Goal: Transaction & Acquisition: Purchase product/service

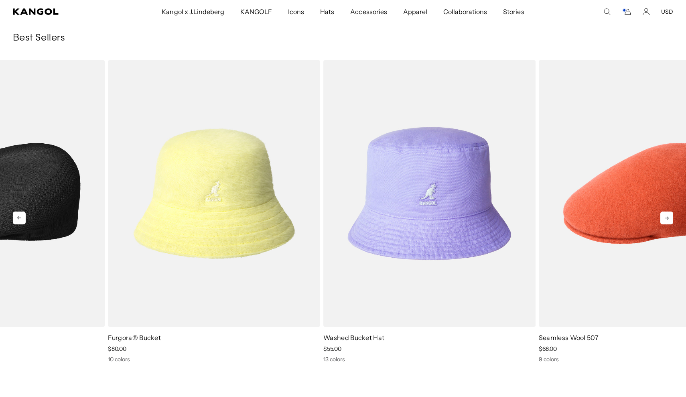
drag, startPoint x: 367, startPoint y: 160, endPoint x: 18, endPoint y: 267, distance: 364.0
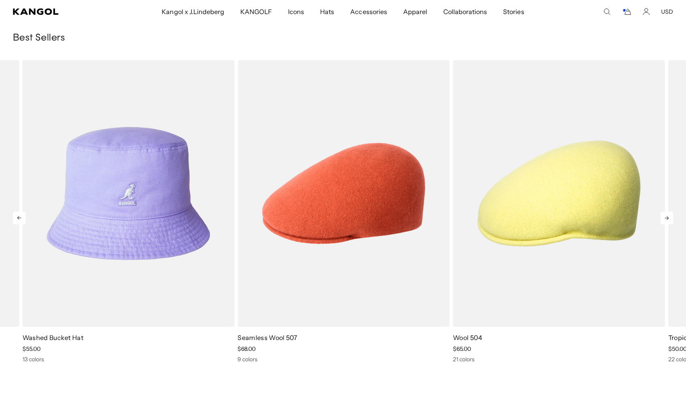
drag, startPoint x: 533, startPoint y: 186, endPoint x: 163, endPoint y: 278, distance: 381.5
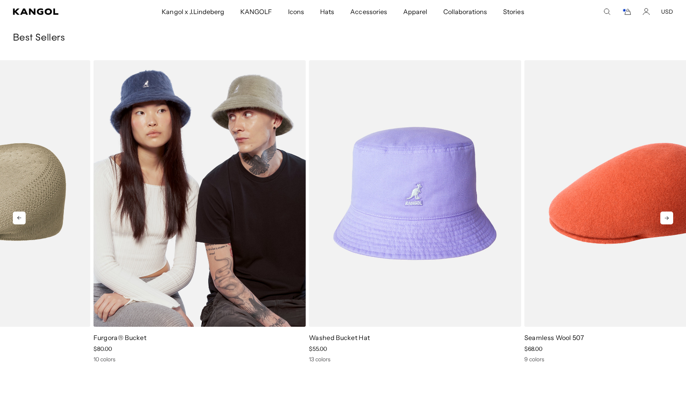
drag, startPoint x: 594, startPoint y: 172, endPoint x: 252, endPoint y: 227, distance: 346.2
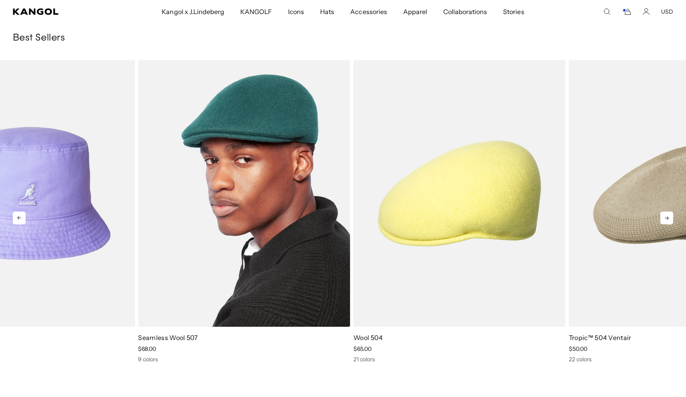
drag, startPoint x: 563, startPoint y: 188, endPoint x: 268, endPoint y: 216, distance: 297.0
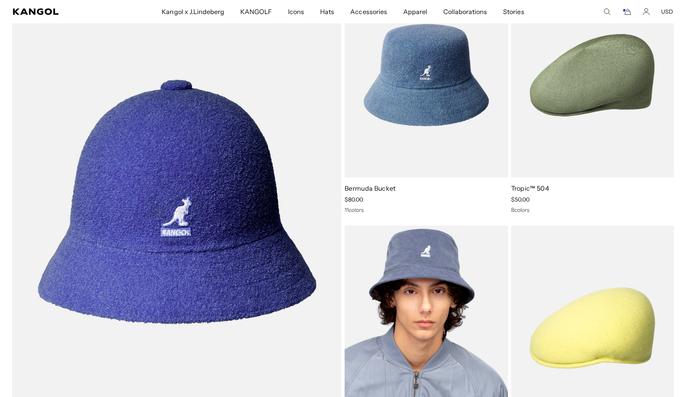
click at [403, 306] on img at bounding box center [426, 327] width 163 height 205
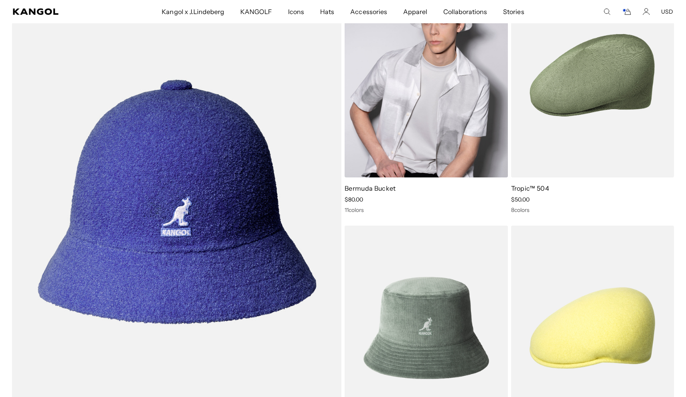
click at [439, 93] on img at bounding box center [426, 75] width 163 height 205
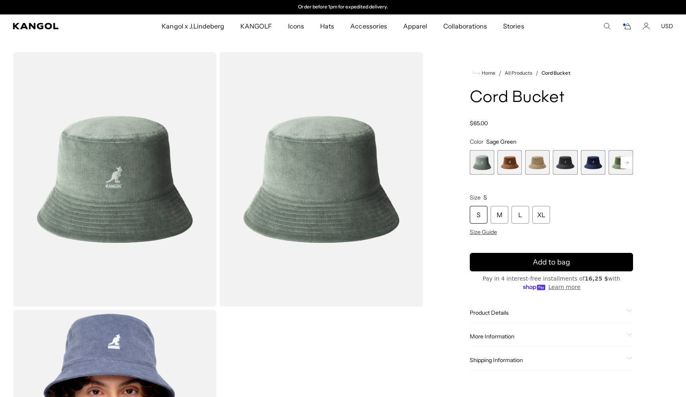
click at [284, 219] on img "Gallery Viewer" at bounding box center [320, 179] width 203 height 254
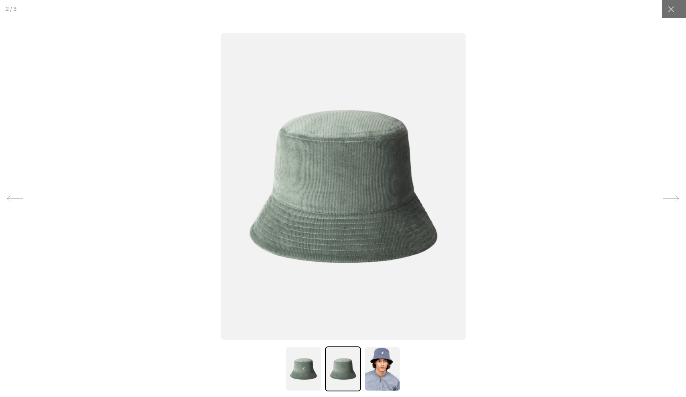
click at [326, 154] on img at bounding box center [343, 186] width 245 height 306
click at [334, 158] on img at bounding box center [343, 186] width 245 height 306
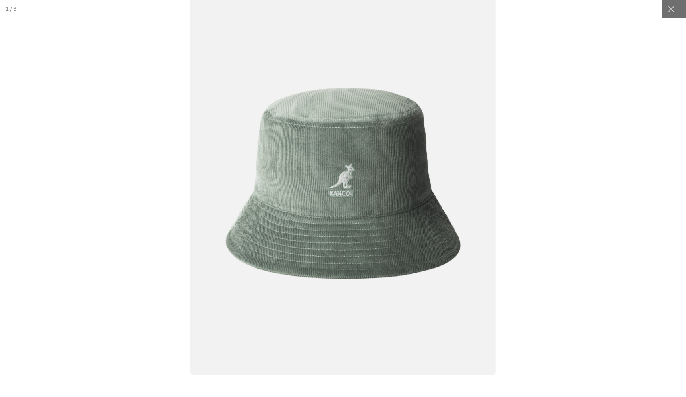
scroll to position [0, 165]
click at [334, 158] on img at bounding box center [343, 183] width 306 height 383
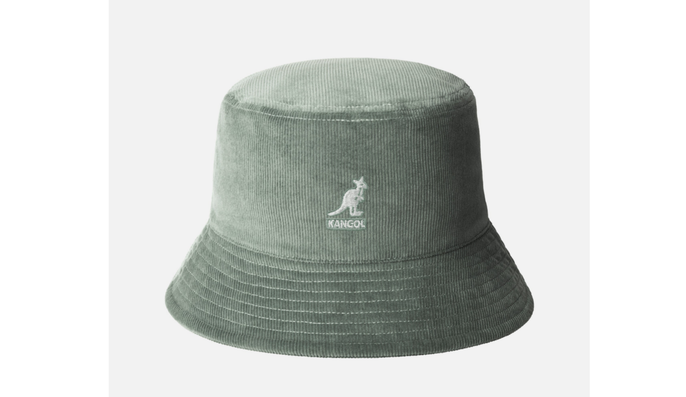
scroll to position [0, 0]
click at [355, 63] on div at bounding box center [343, 198] width 754 height 436
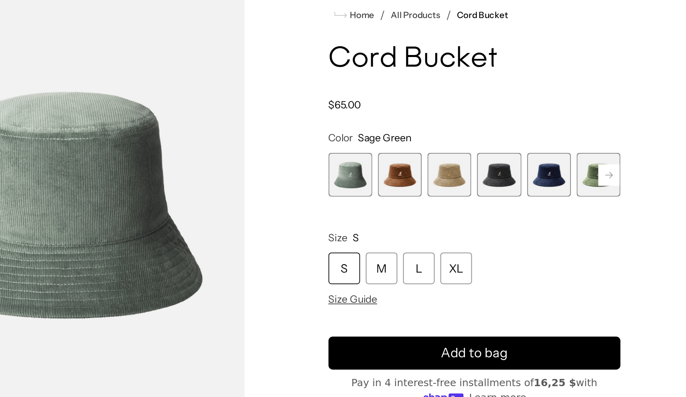
click at [620, 156] on rect at bounding box center [626, 162] width 12 height 12
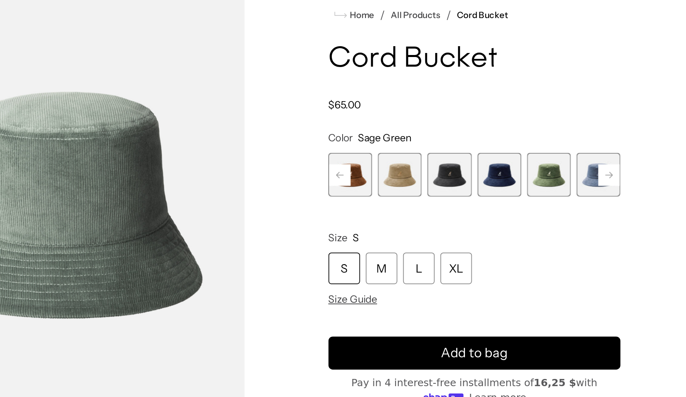
click at [620, 156] on rect at bounding box center [626, 162] width 12 height 12
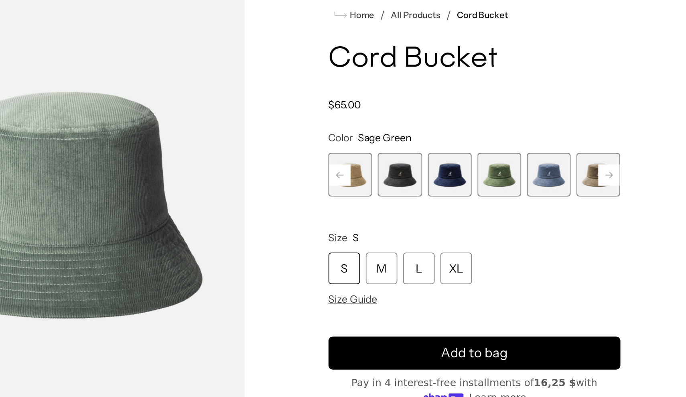
click at [620, 156] on rect at bounding box center [626, 162] width 12 height 12
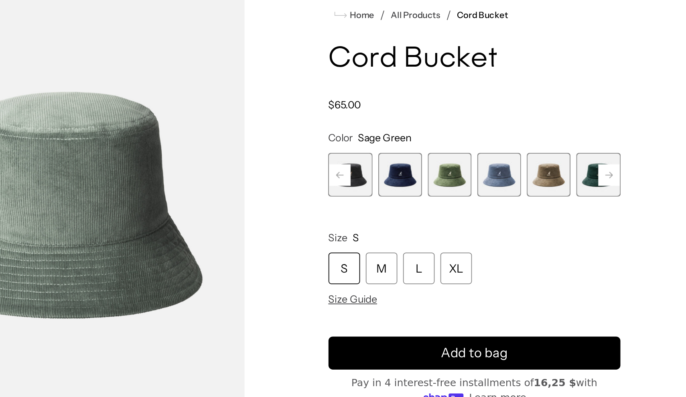
click at [620, 156] on rect at bounding box center [626, 162] width 12 height 12
click at [608, 150] on span "9 of 9" at bounding box center [620, 162] width 24 height 24
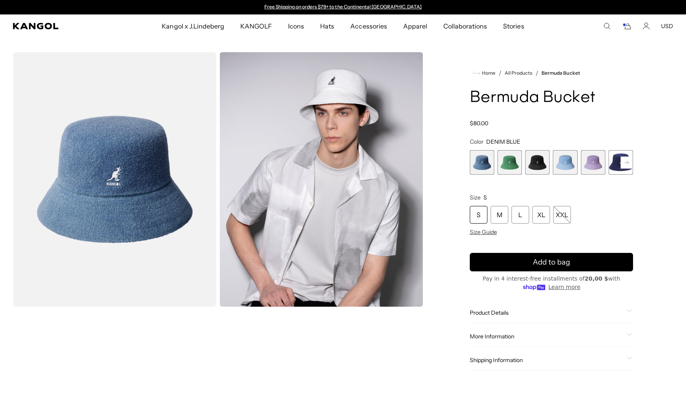
click at [628, 159] on rect at bounding box center [626, 162] width 12 height 12
click at [626, 162] on rect at bounding box center [626, 162] width 12 height 12
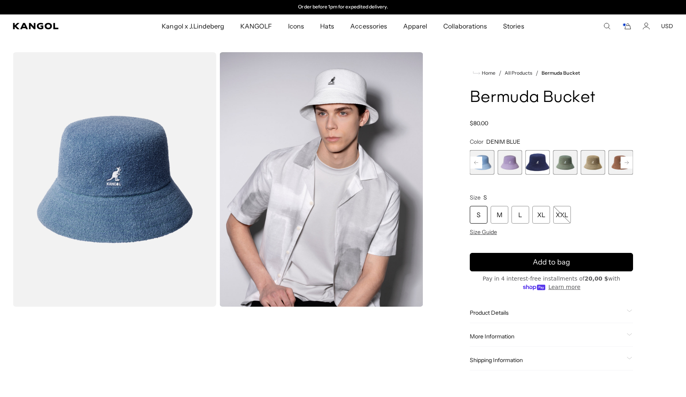
click at [626, 162] on rect at bounding box center [626, 162] width 12 height 12
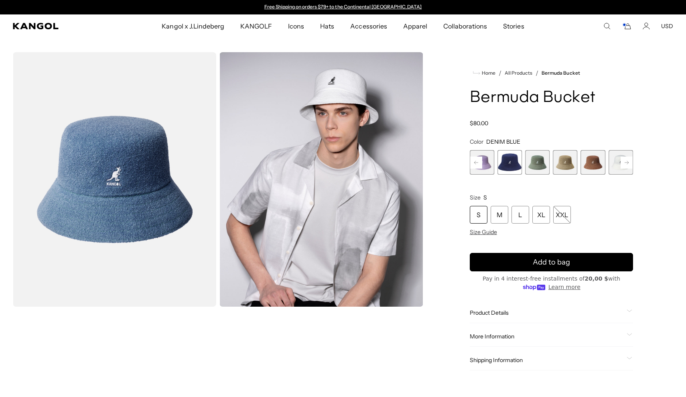
click at [626, 162] on rect at bounding box center [626, 162] width 12 height 12
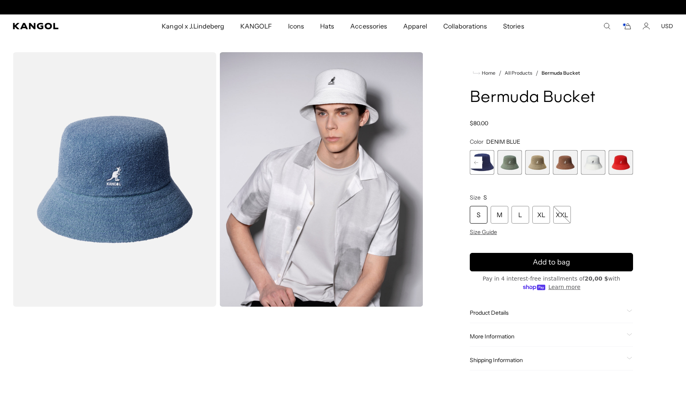
scroll to position [0, 165]
